Goal: Information Seeking & Learning: Learn about a topic

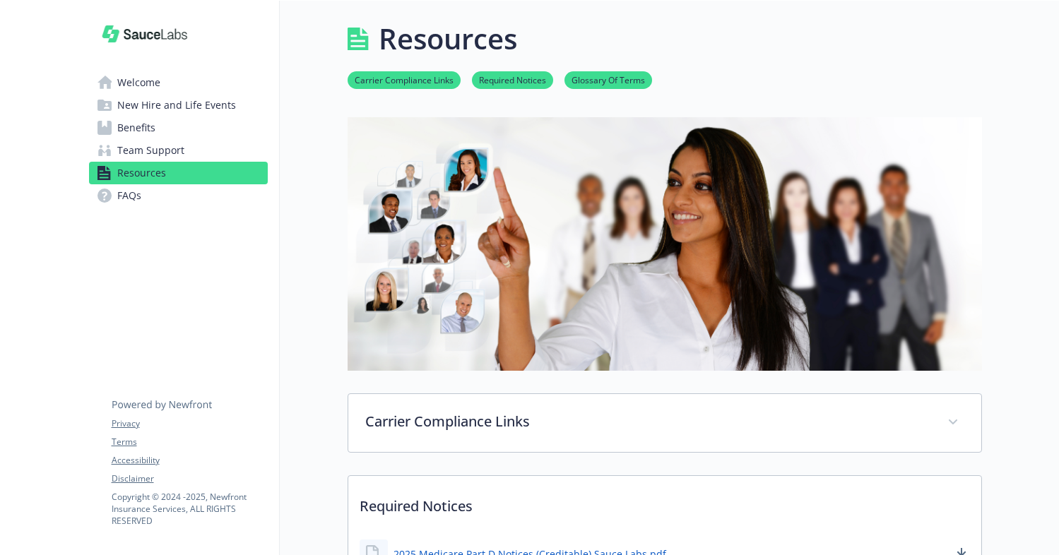
click at [153, 126] on span "Benefits" at bounding box center [136, 128] width 38 height 23
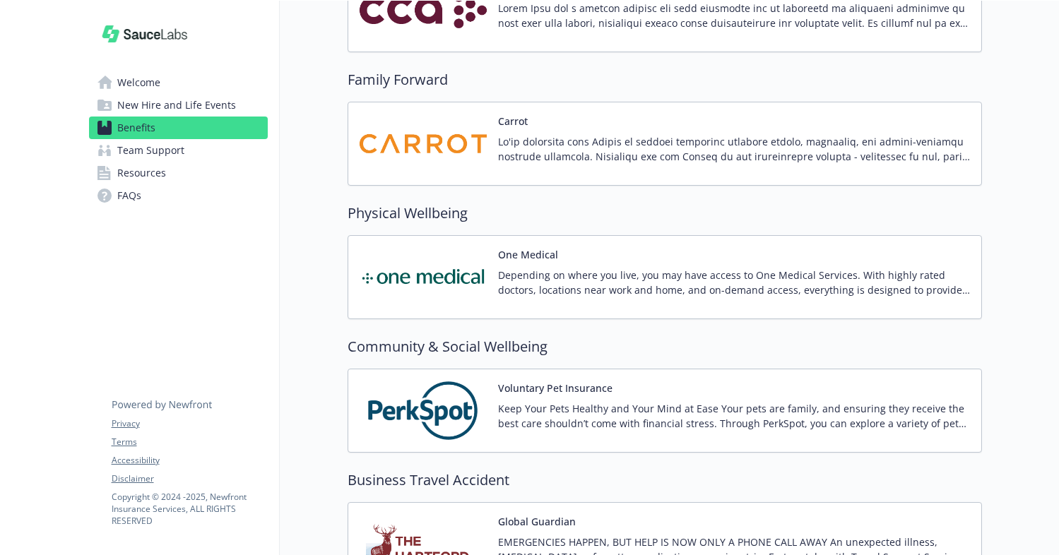
scroll to position [2789, 0]
